Goal: Task Accomplishment & Management: Manage account settings

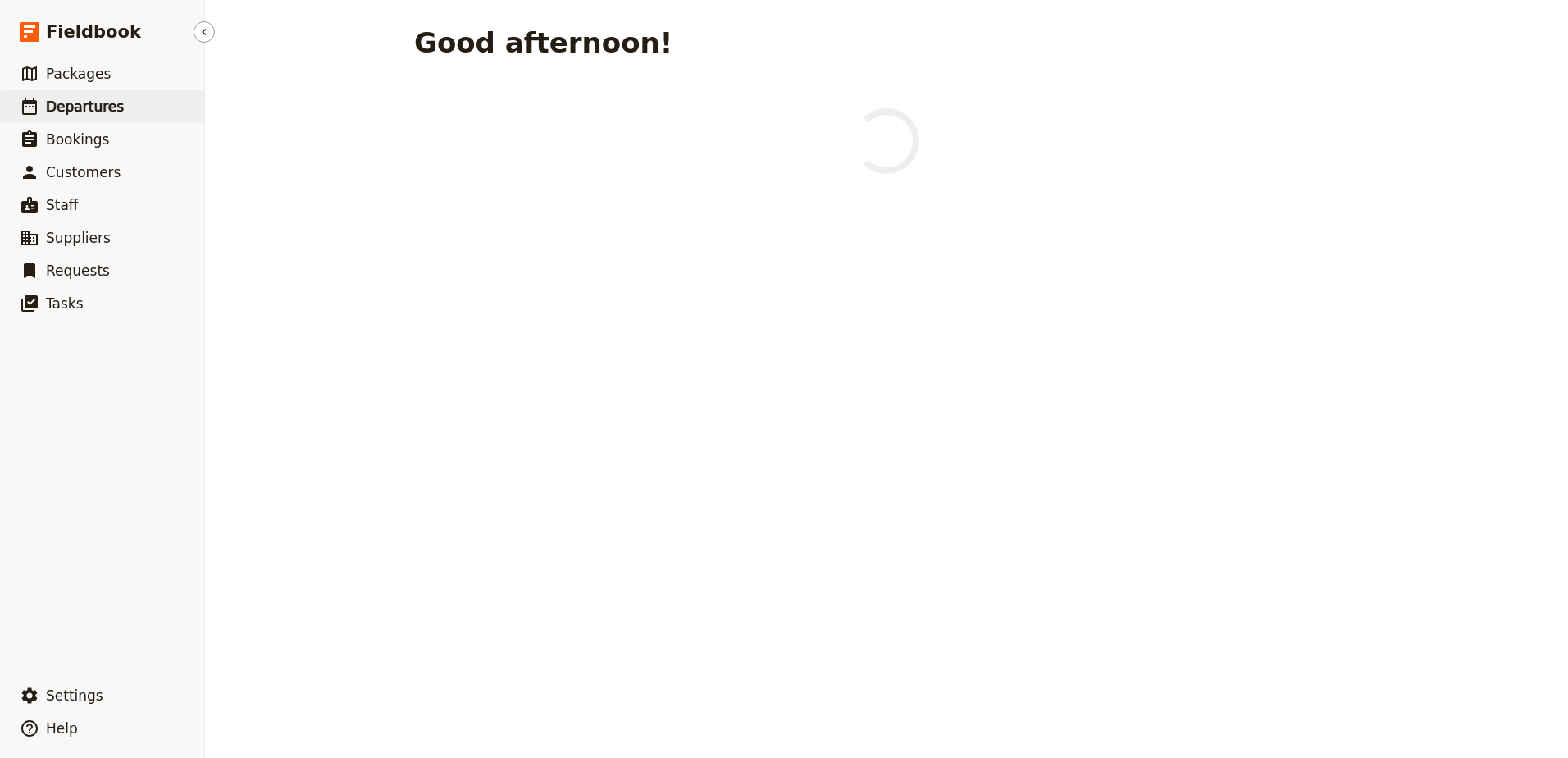
click at [93, 101] on span "Departures" at bounding box center [85, 106] width 78 height 17
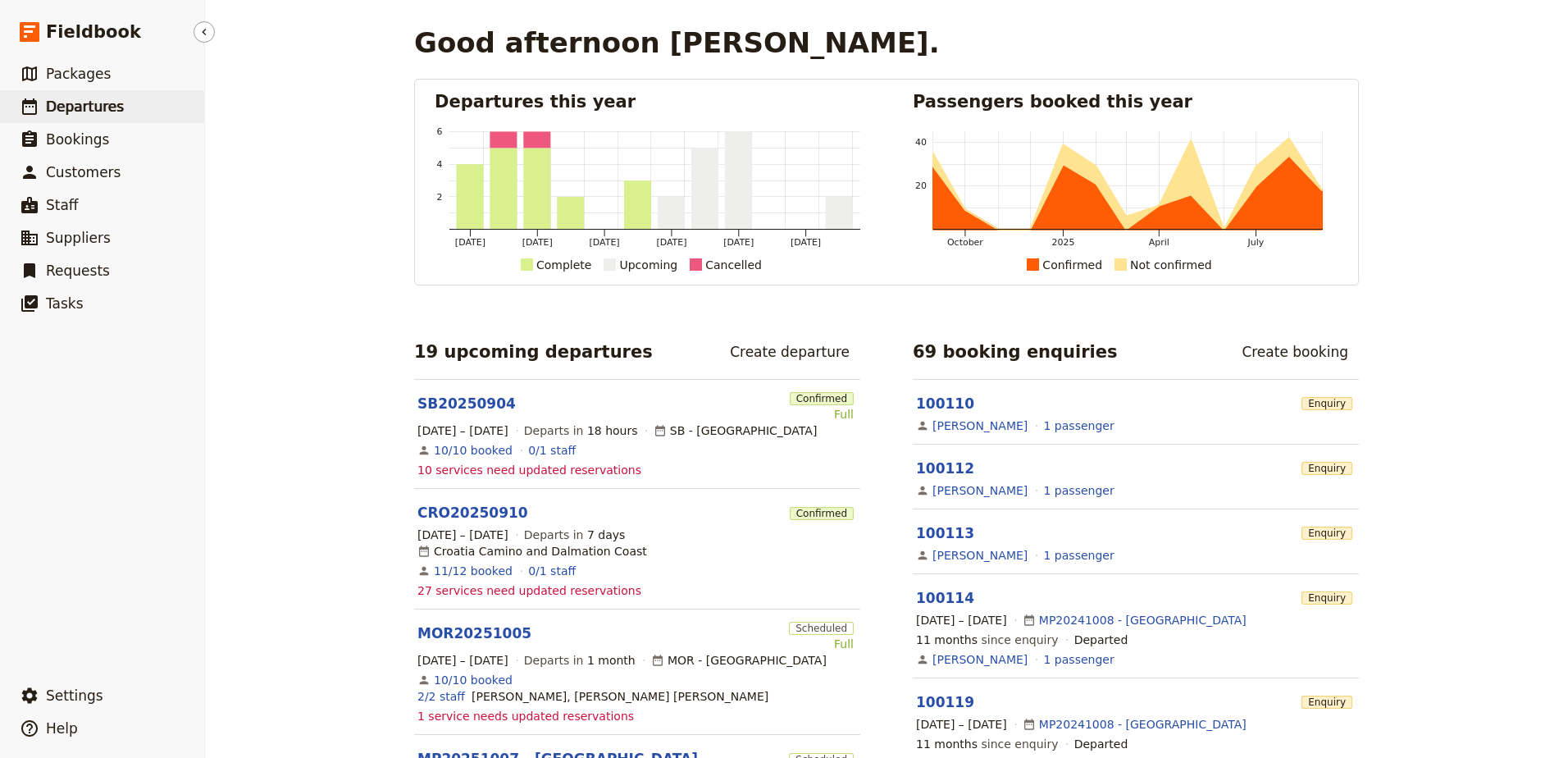
click at [57, 108] on span "Departures" at bounding box center [85, 106] width 78 height 17
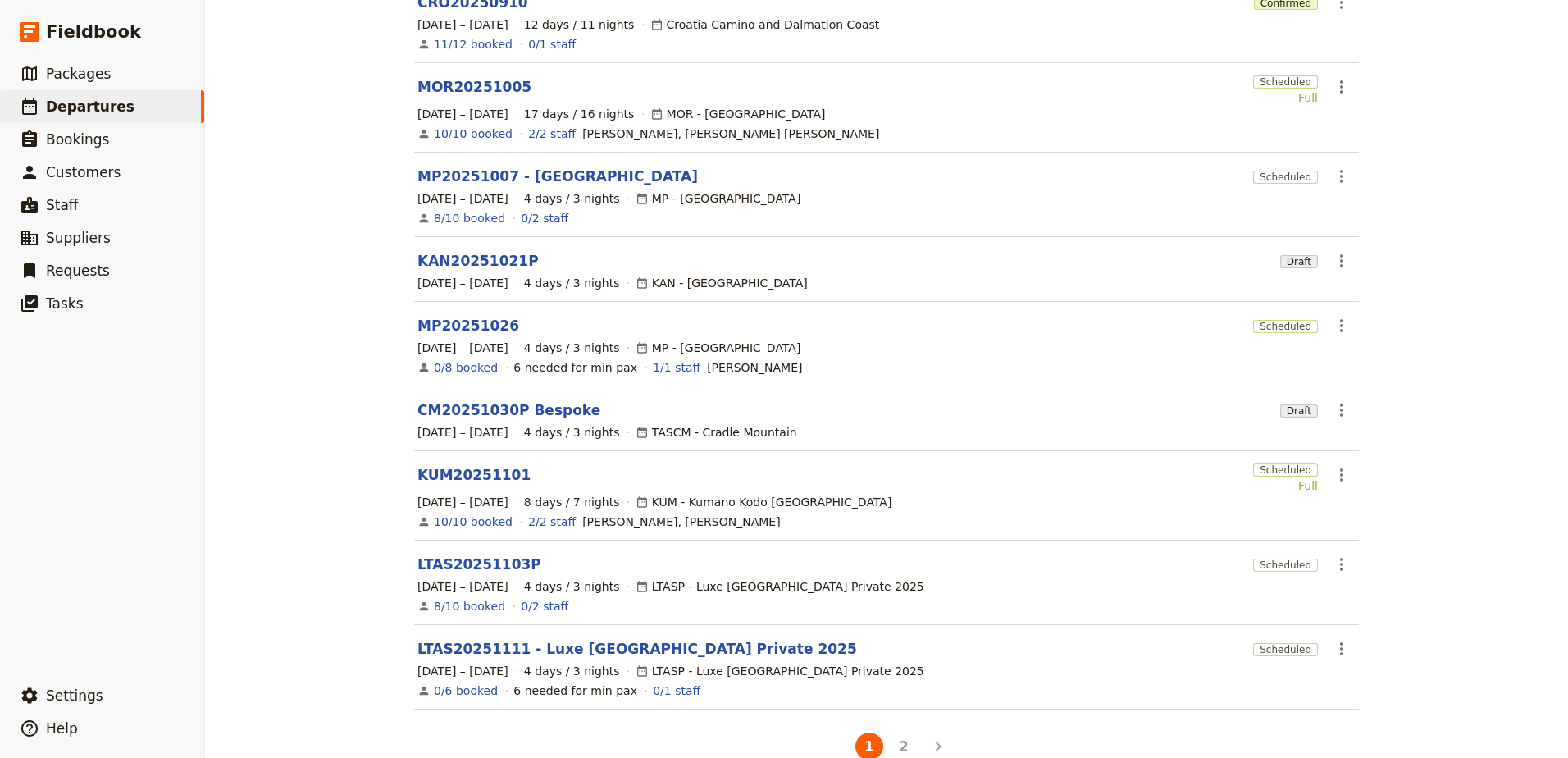
scroll to position [301, 0]
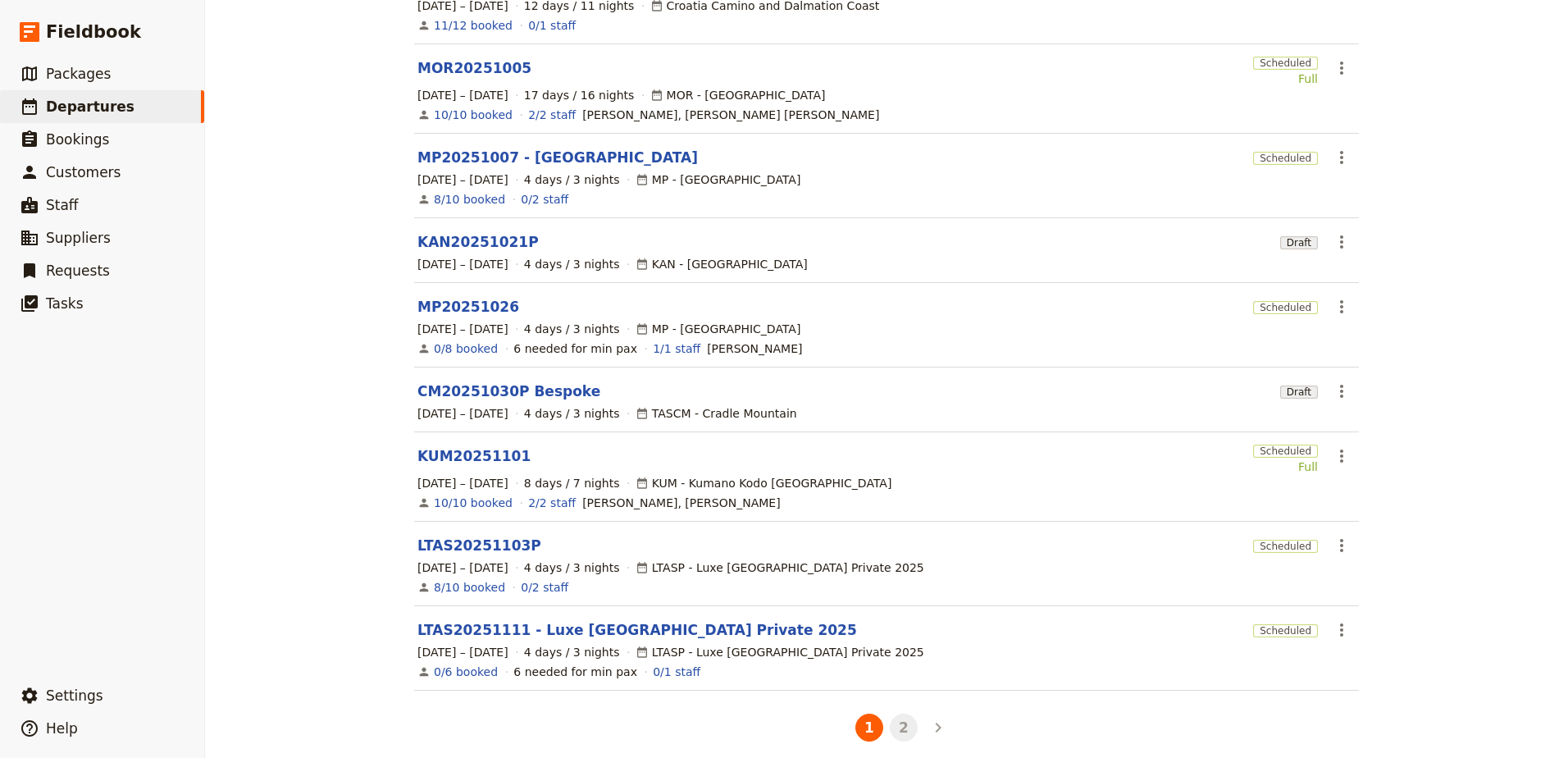
click at [898, 721] on button "2" at bounding box center [903, 727] width 28 height 28
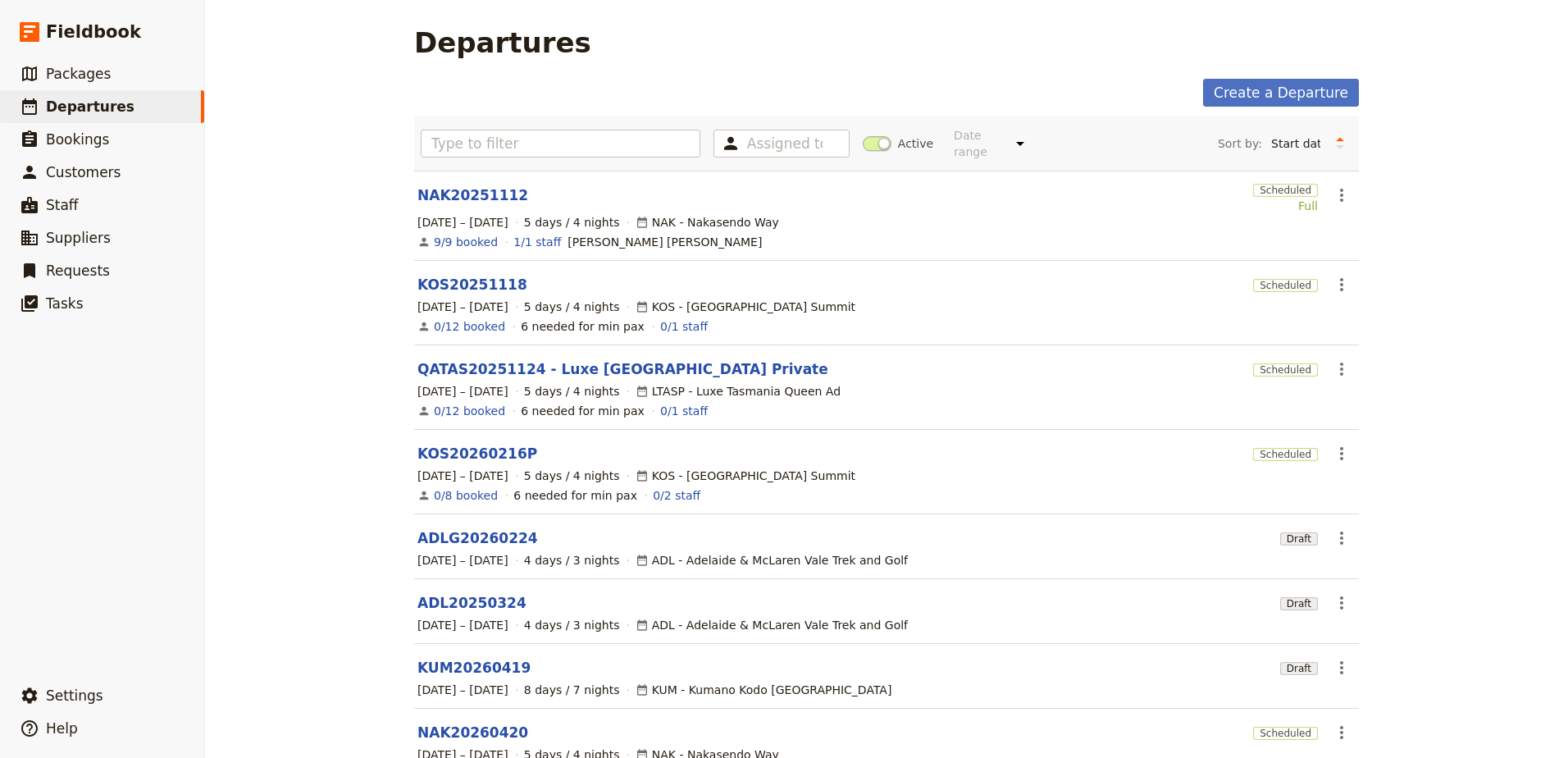
scroll to position [168, 0]
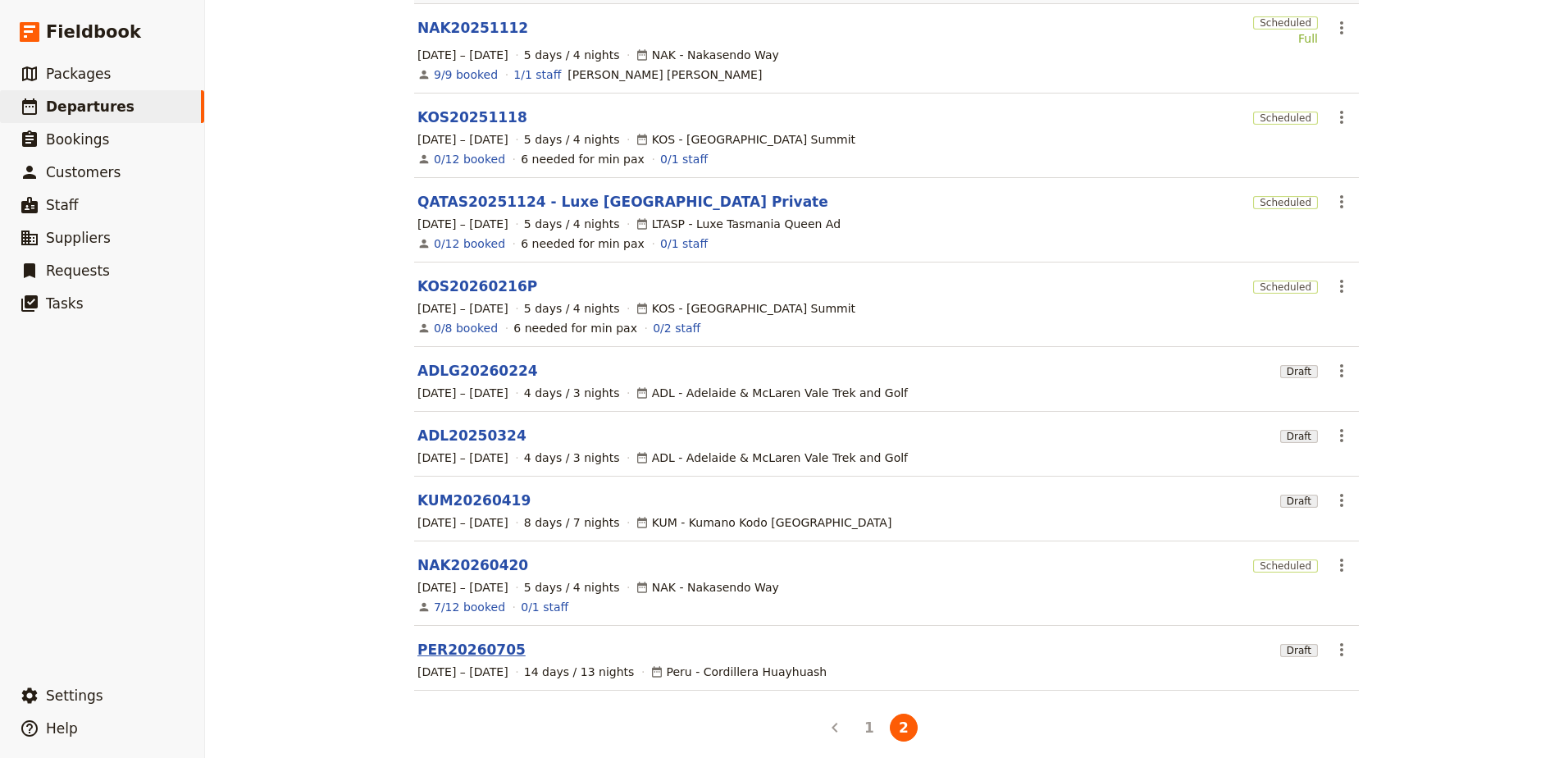
click at [468, 640] on link "PER20260705" at bounding box center [471, 649] width 108 height 19
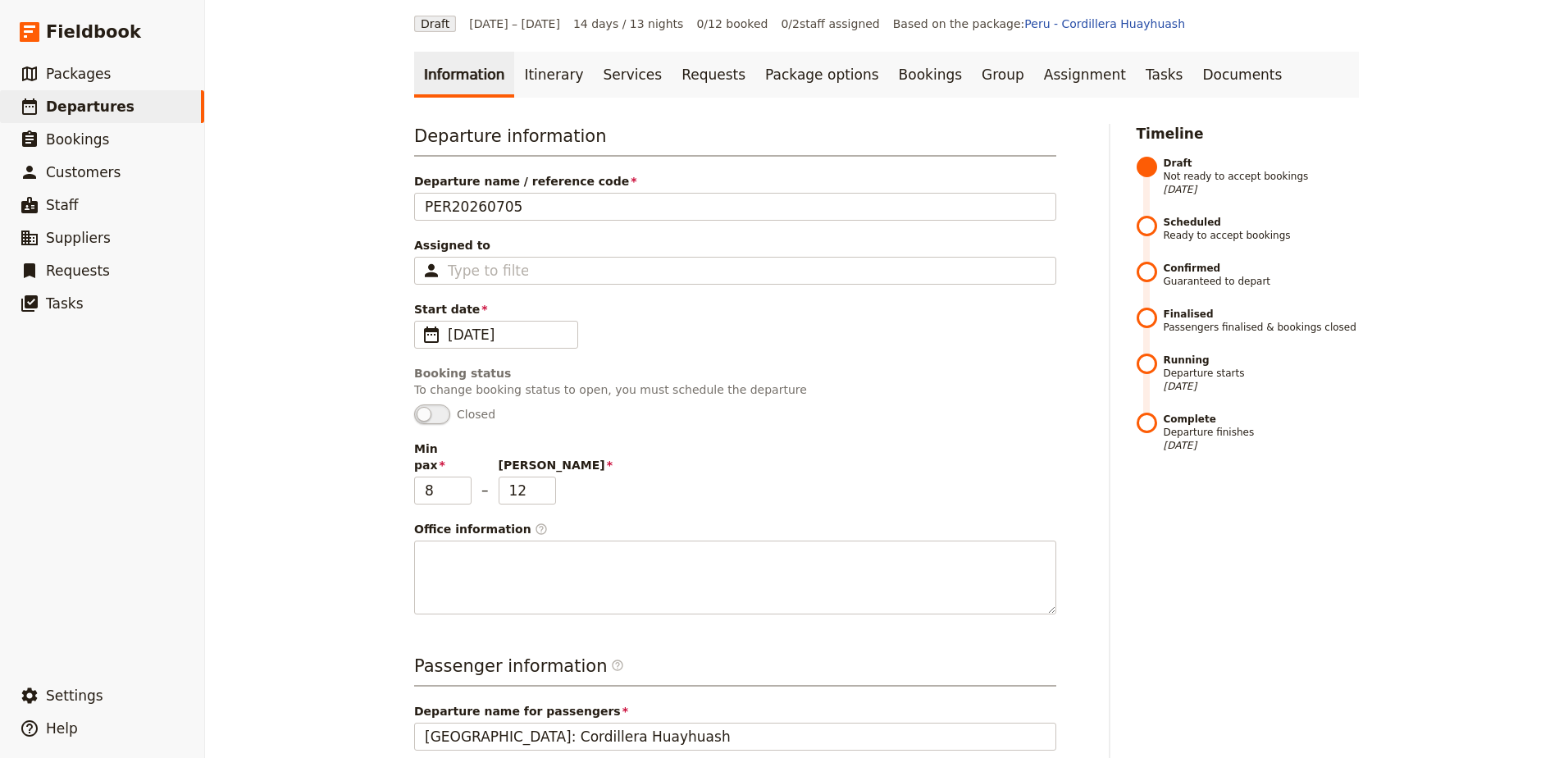
scroll to position [82, 0]
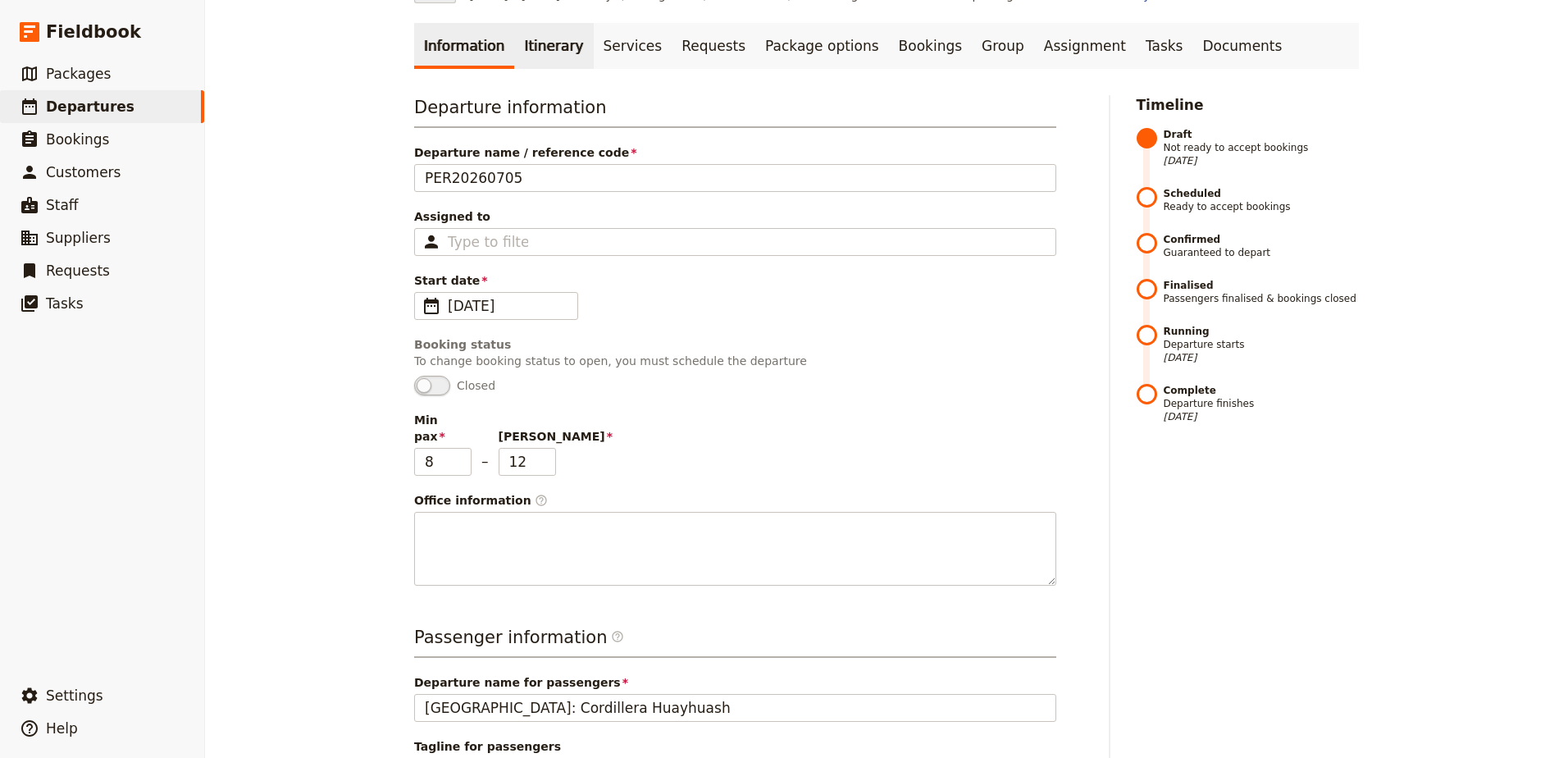
click at [540, 40] on link "Itinerary" at bounding box center [554, 46] width 79 height 46
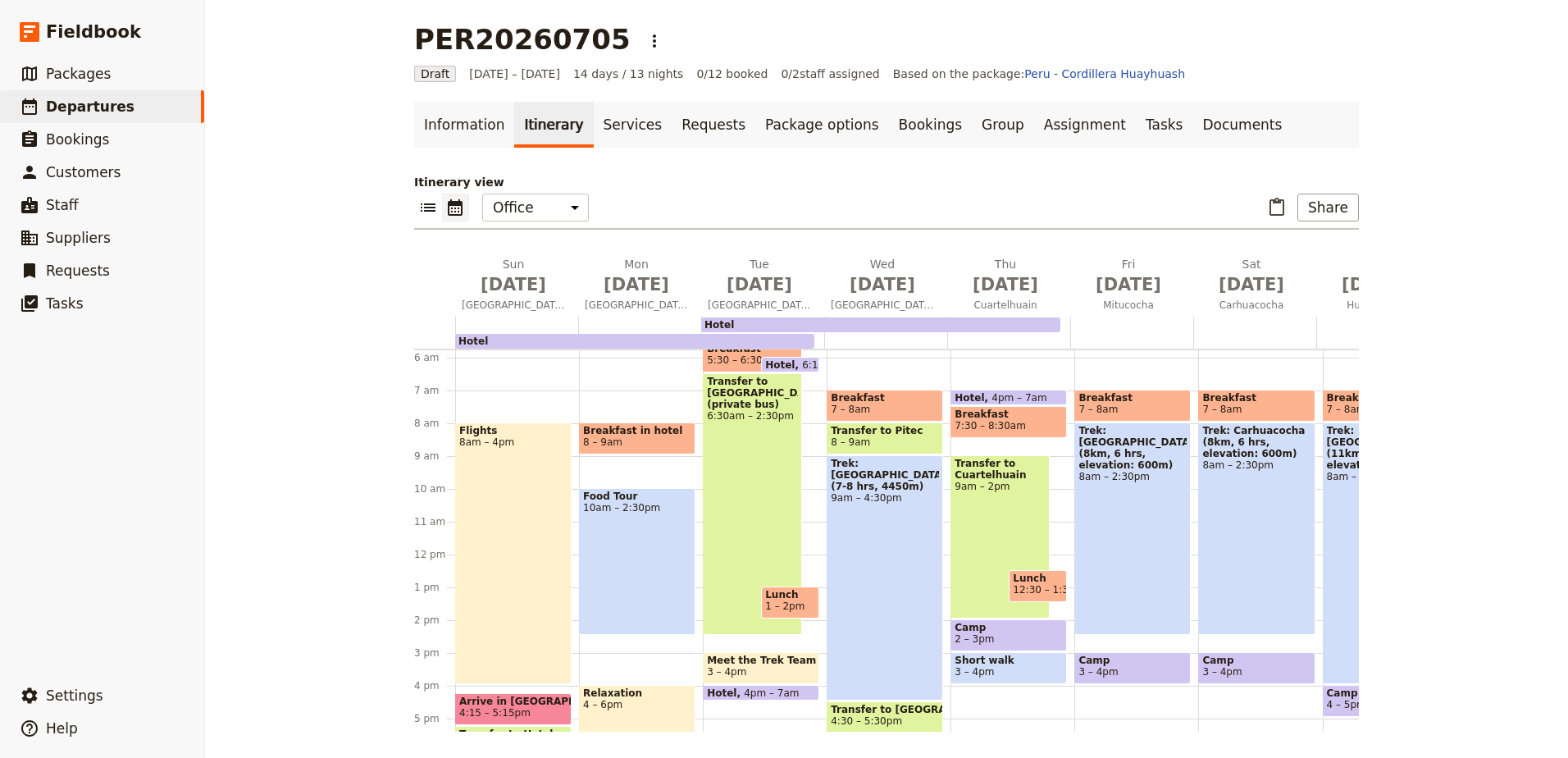
scroll to position [164, 0]
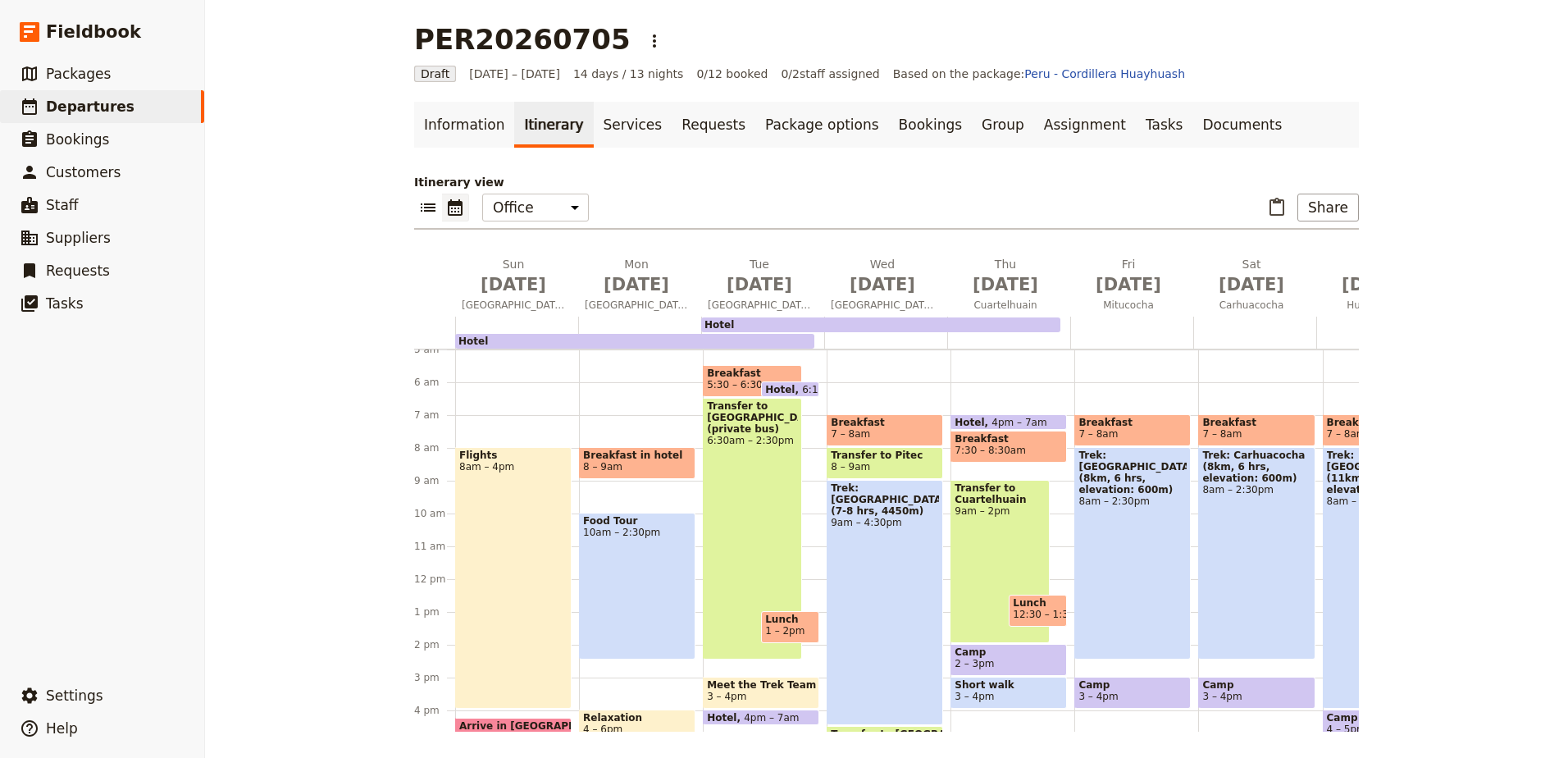
click at [766, 450] on div "Transfer to [GEOGRAPHIC_DATA] (private bus) 6:30am – 2:30pm" at bounding box center [752, 528] width 99 height 262
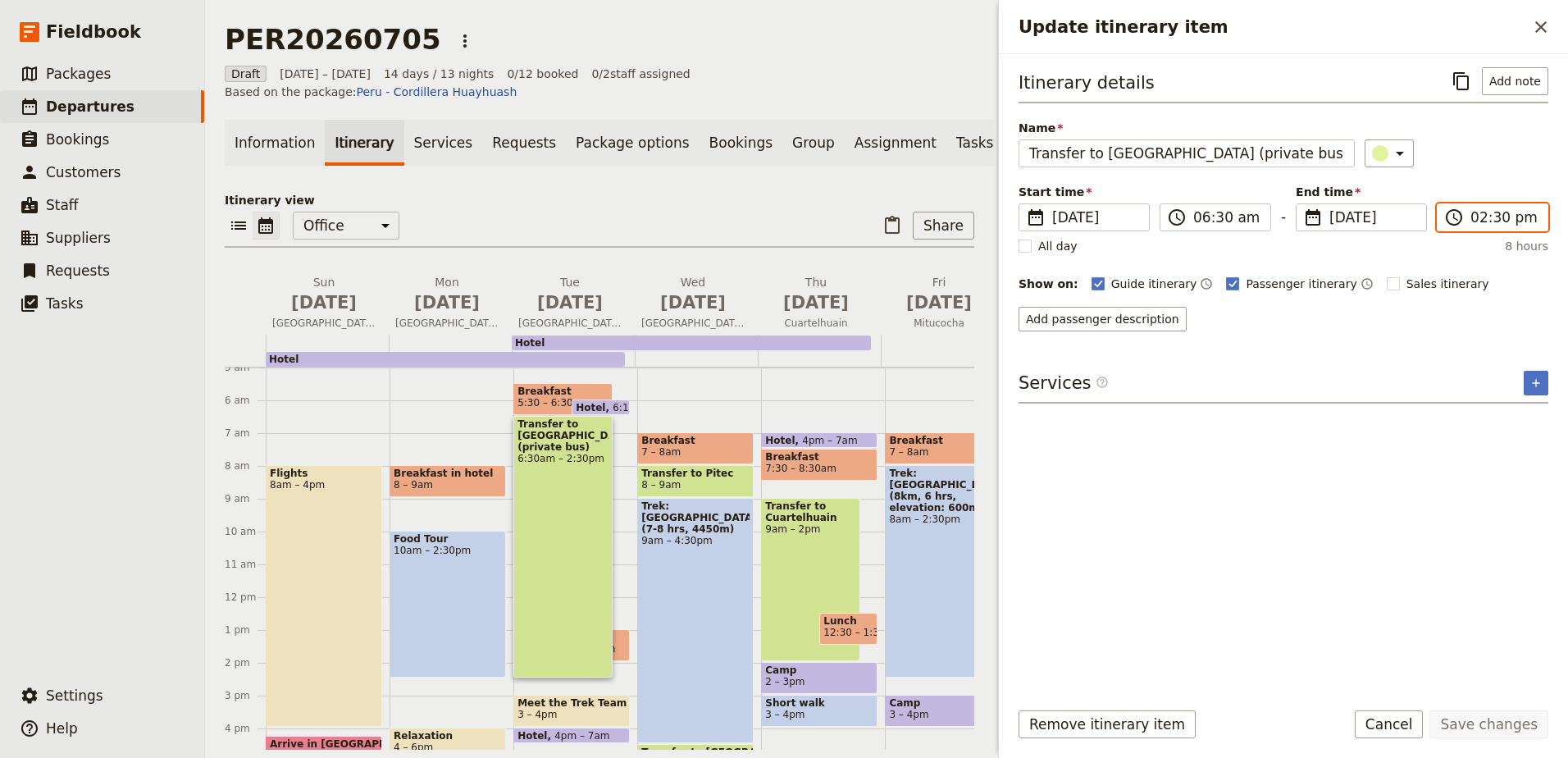
click at [1493, 219] on input "02:30 pm" at bounding box center [1504, 217] width 68 height 19
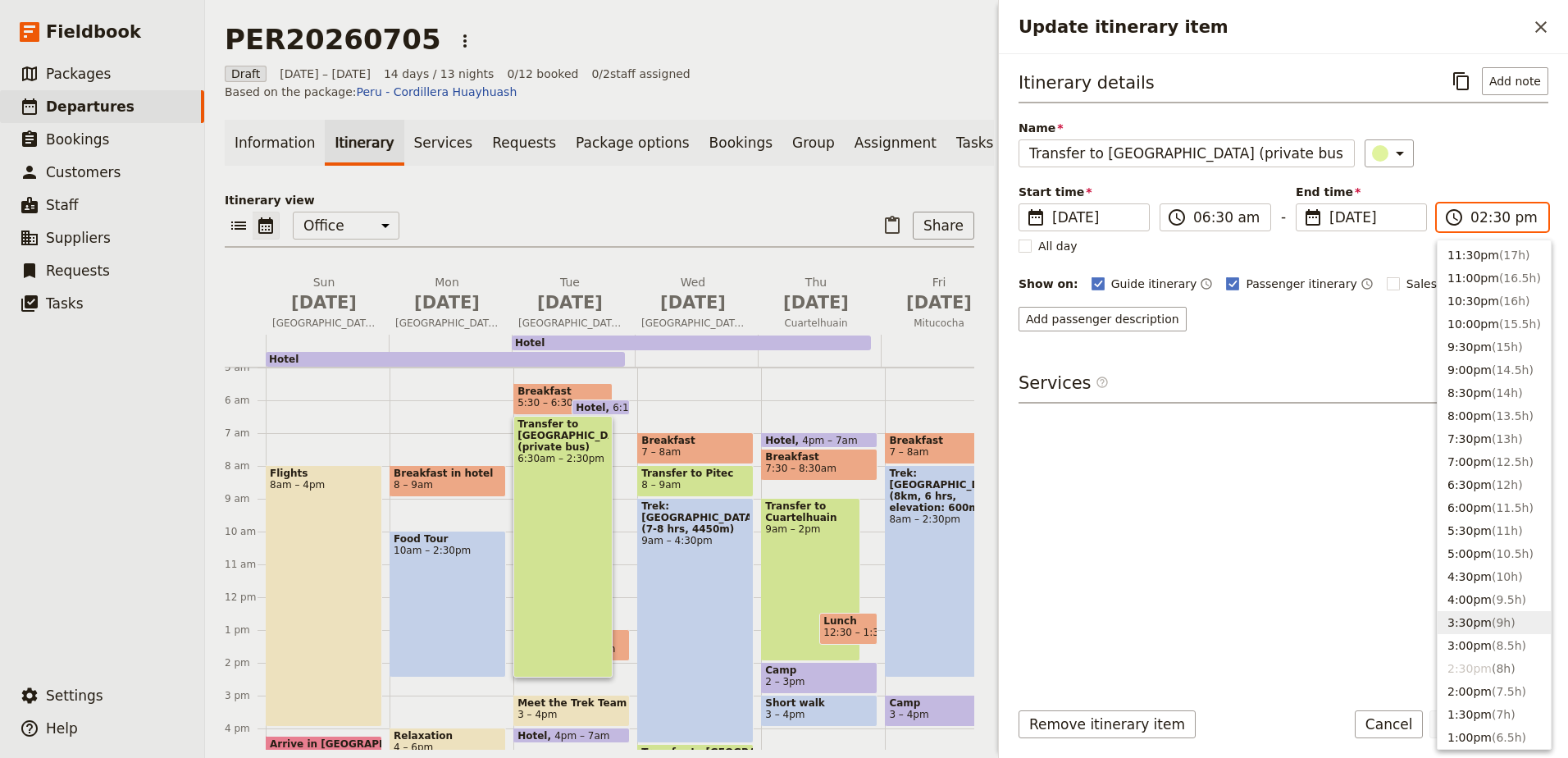
click at [1517, 623] on button "3:30pm ( 9h )" at bounding box center [1494, 622] width 113 height 23
type input "03:30 pm"
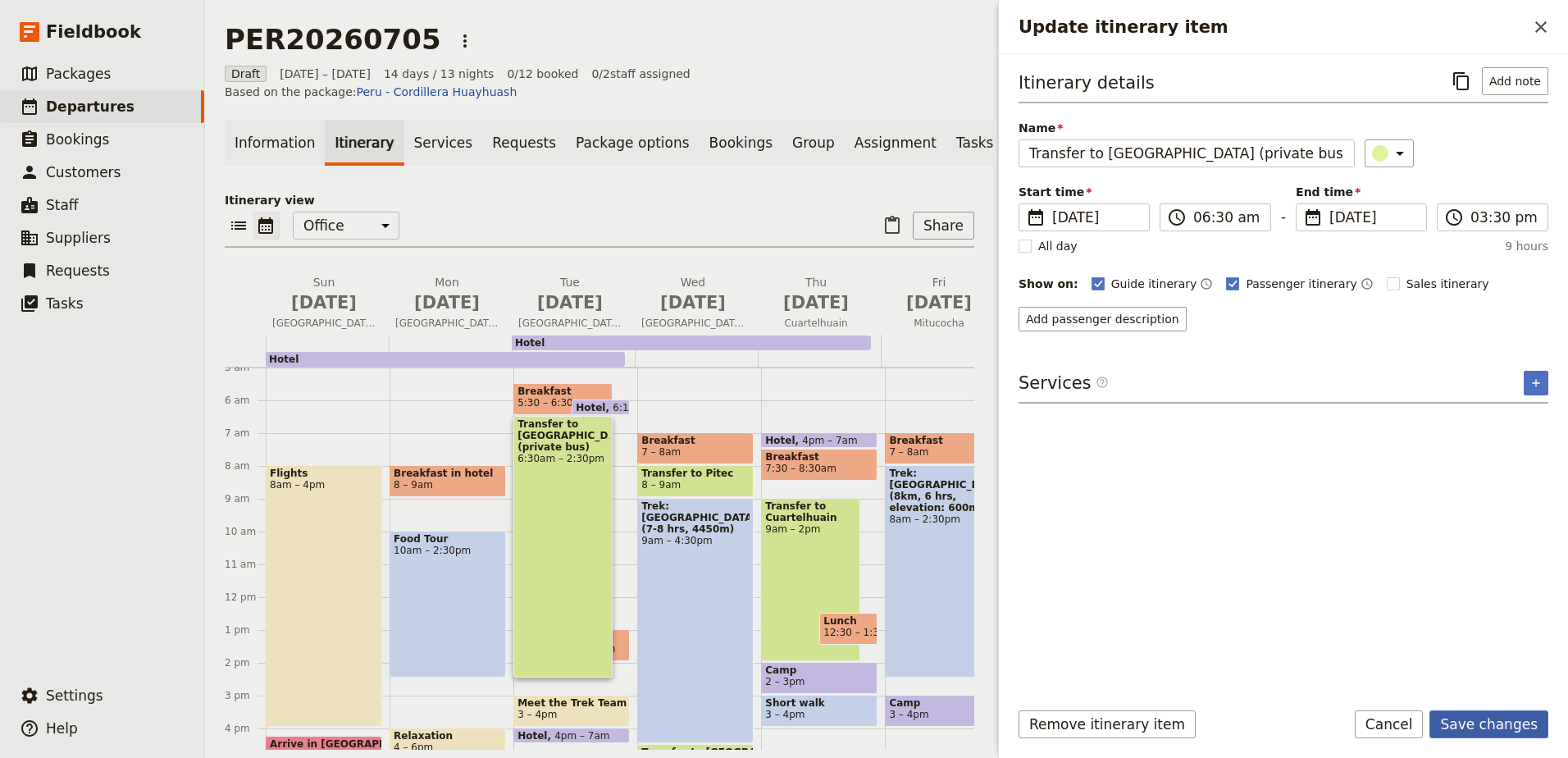
click at [1475, 727] on button "Save changes" at bounding box center [1488, 724] width 118 height 28
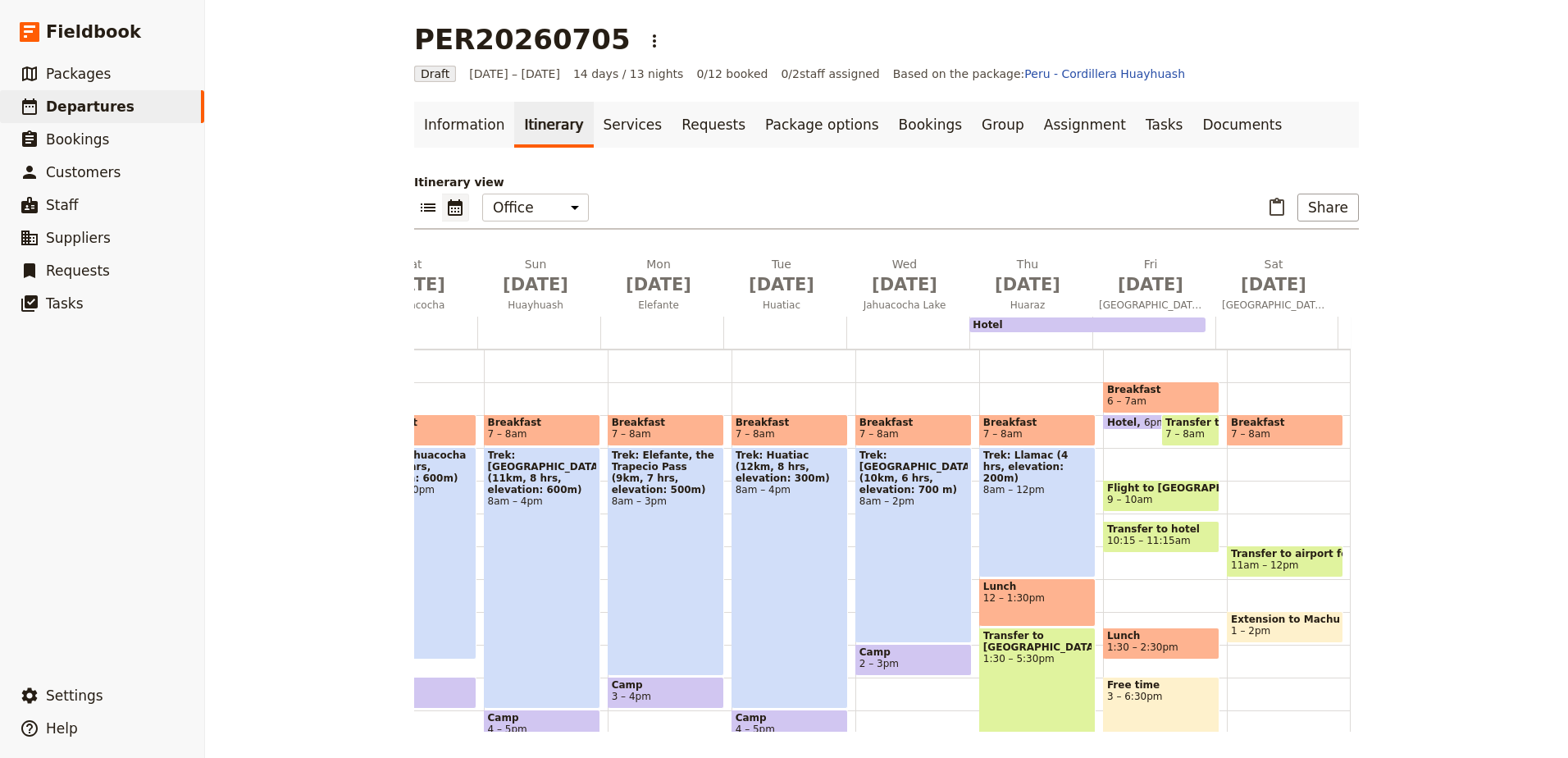
scroll to position [0, 0]
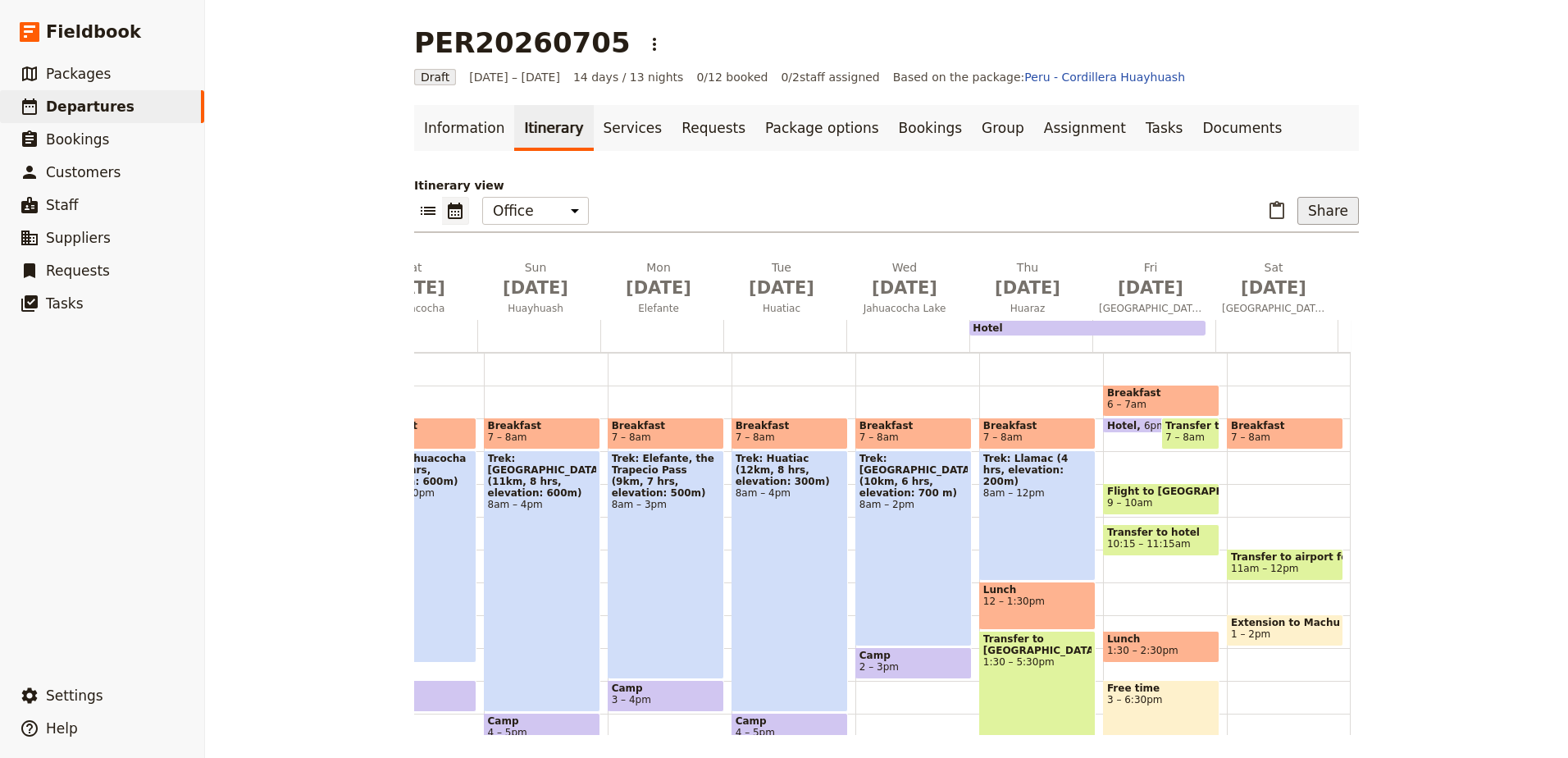
click at [1336, 207] on button "Share" at bounding box center [1328, 211] width 61 height 28
click at [1336, 261] on button "Passenger itinerary" at bounding box center [1286, 269] width 131 height 23
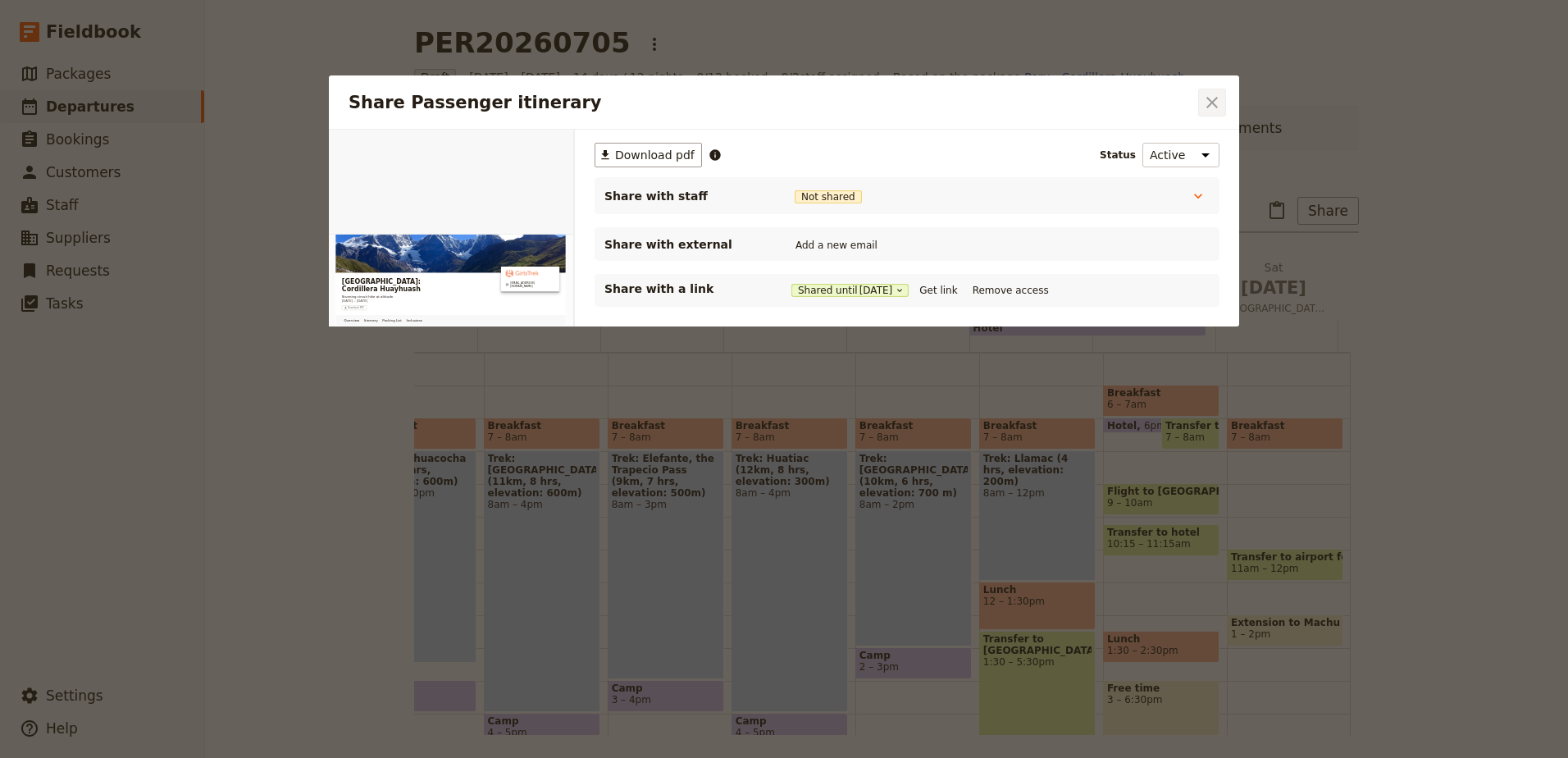
click at [1224, 99] on button "​" at bounding box center [1213, 103] width 28 height 28
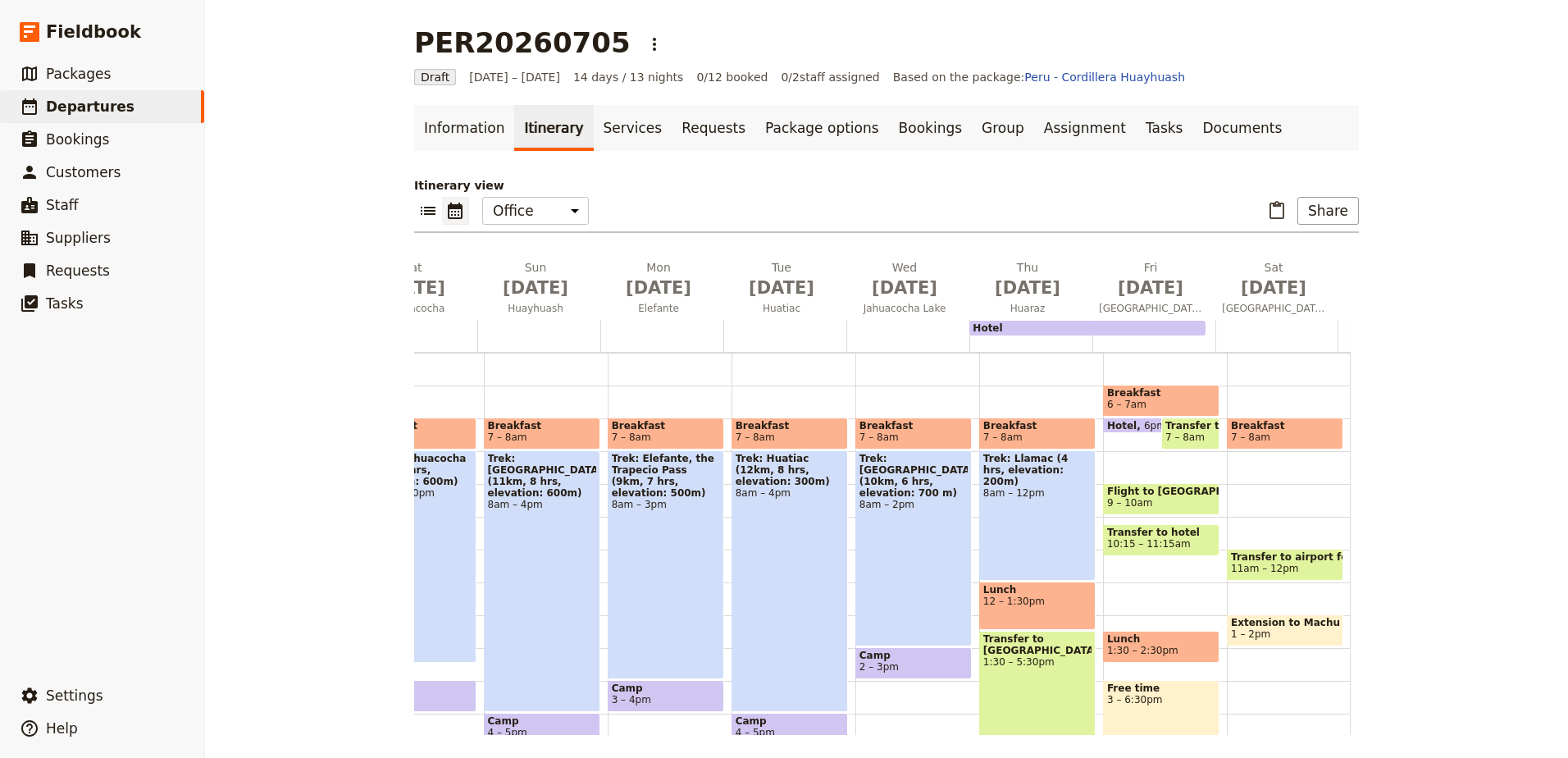
click at [1295, 617] on span "Extension to Machu Picchu: fly to [GEOGRAPHIC_DATA]" at bounding box center [1285, 622] width 108 height 11
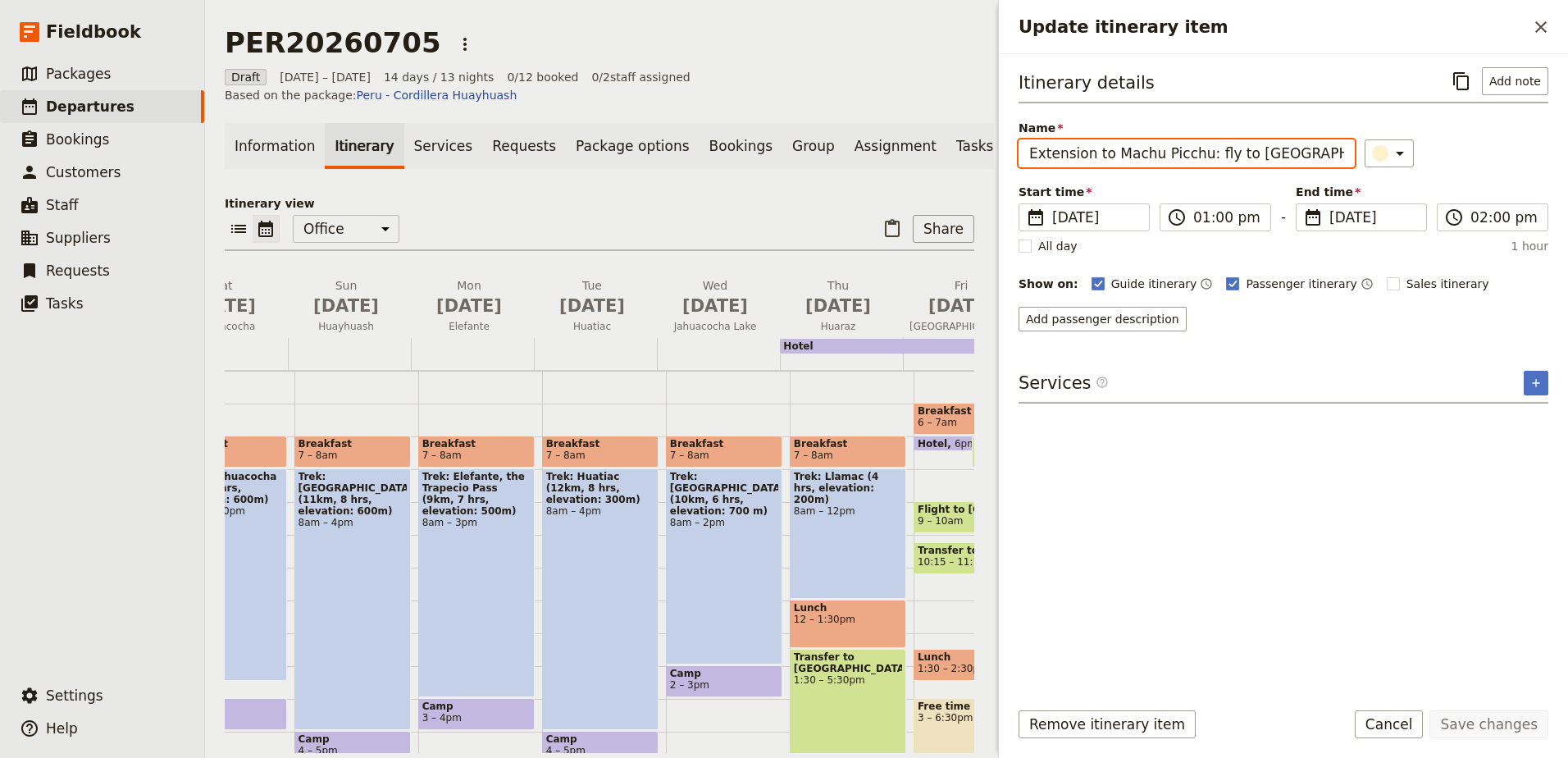
click at [1277, 145] on input "Extension to Machu Picchu: fly to [GEOGRAPHIC_DATA]" at bounding box center [1187, 154] width 336 height 28
type input "Extension to Machu Picchu: fly to [GEOGRAPHIC_DATA]"
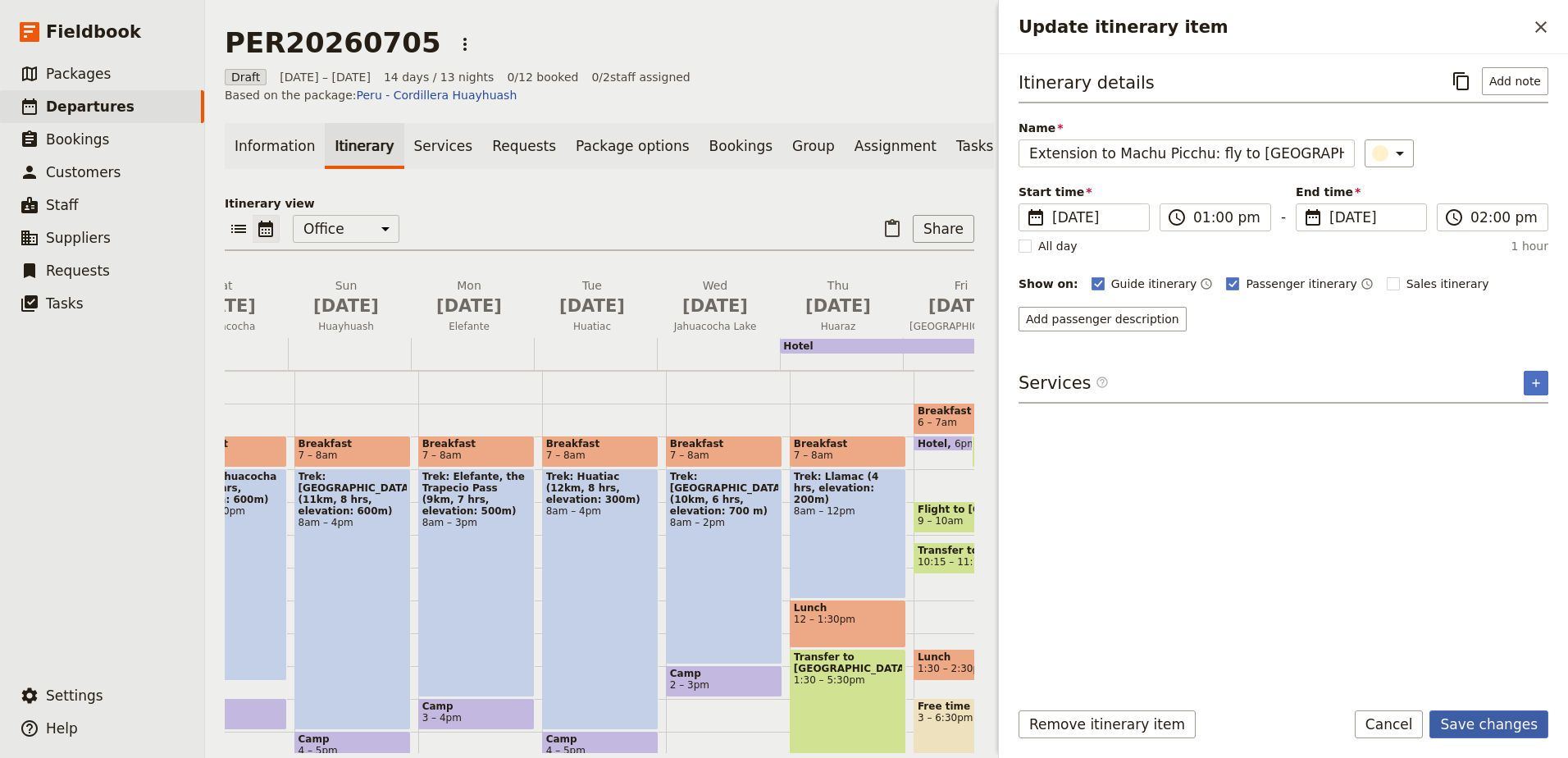
click at [1501, 716] on button "Save changes" at bounding box center [1488, 724] width 118 height 28
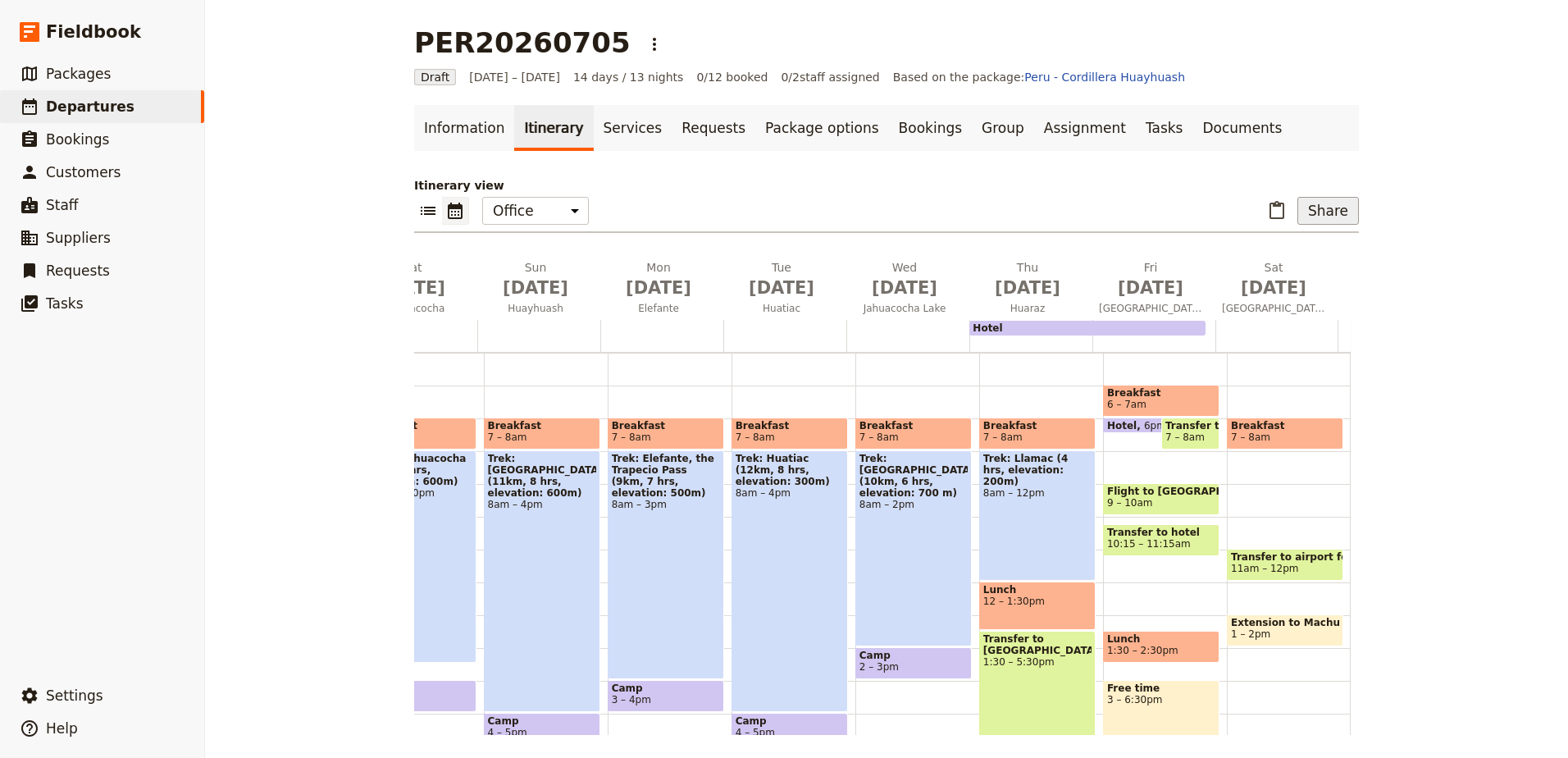
click at [1343, 213] on button "Share" at bounding box center [1328, 211] width 61 height 28
click at [1335, 267] on span "Passenger itinerary" at bounding box center [1287, 270] width 111 height 17
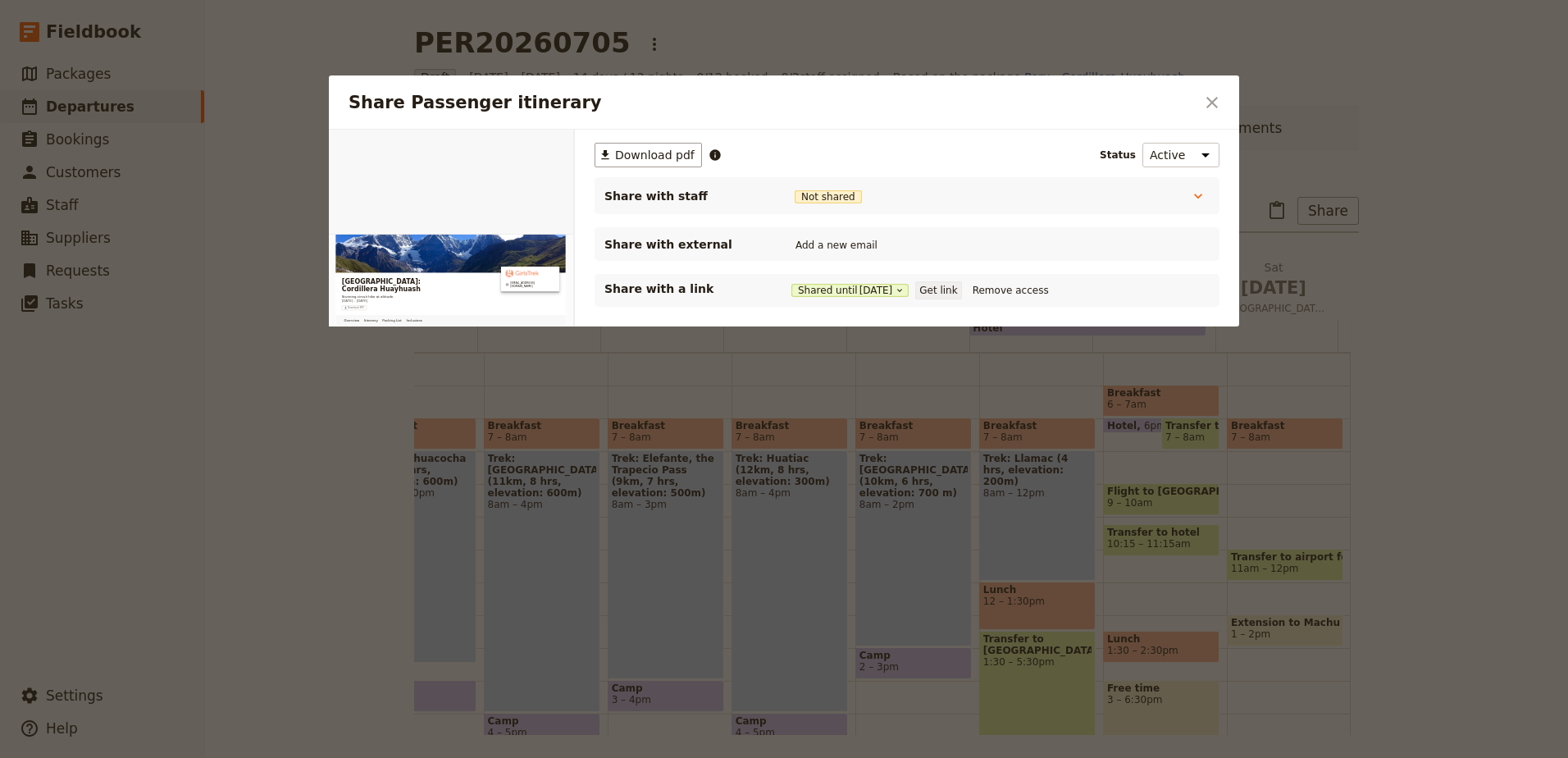
click at [949, 298] on button "Get link" at bounding box center [939, 290] width 46 height 18
